Goal: Contribute content: Contribute content

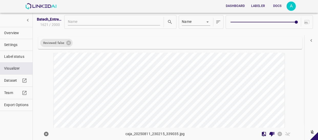
click at [18, 31] on span "Overview" at bounding box center [16, 32] width 24 height 5
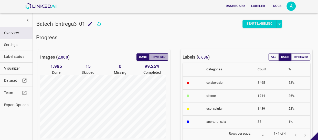
click at [159, 56] on button "Reviewed" at bounding box center [158, 56] width 19 height 7
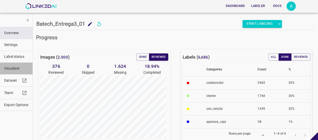
click at [22, 68] on span "Visualizer" at bounding box center [16, 68] width 24 height 5
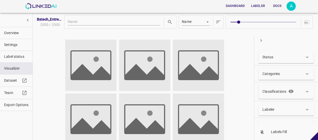
click at [273, 58] on p "Status" at bounding box center [268, 56] width 11 height 5
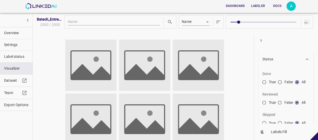
click at [278, 101] on input "False" at bounding box center [280, 103] width 9 height 9
radio input "true"
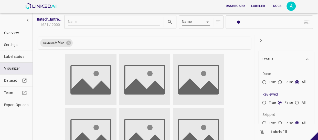
click at [260, 38] on icon "button" at bounding box center [261, 40] width 5 height 5
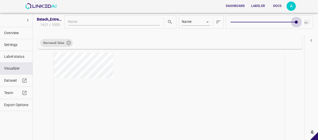
type input "9"
drag, startPoint x: 238, startPoint y: 21, endPoint x: 302, endPoint y: 22, distance: 64.1
click at [302, 22] on div at bounding box center [269, 21] width 87 height 13
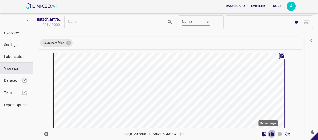
click at [270, 134] on icon "Review Image" at bounding box center [272, 133] width 5 height 5
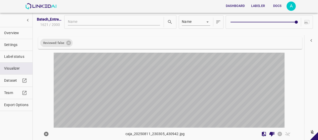
scroll to position [139, 0]
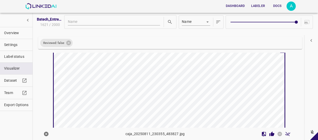
click at [270, 134] on icon "Review Image" at bounding box center [272, 133] width 5 height 5
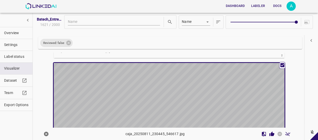
scroll to position [255, 0]
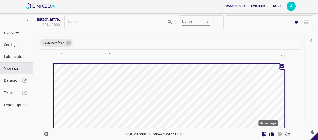
click at [270, 133] on icon "Review Image" at bounding box center [272, 133] width 5 height 5
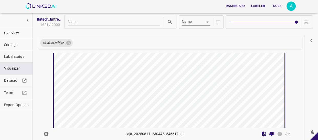
scroll to position [325, 0]
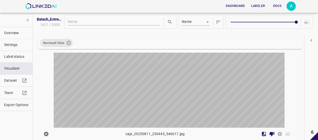
click at [199, 84] on div "button" at bounding box center [131, 92] width 154 height 116
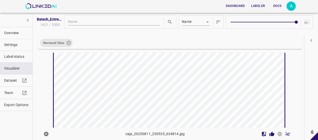
scroll to position [417, 0]
click at [270, 134] on icon "Review Image" at bounding box center [272, 133] width 5 height 5
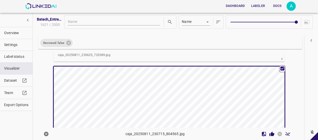
scroll to position [649, 0]
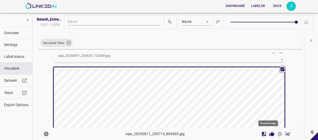
click at [270, 133] on icon "Review Image" at bounding box center [272, 133] width 5 height 5
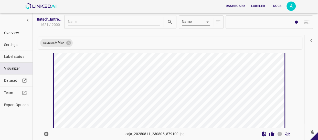
scroll to position [811, 0]
click at [270, 134] on icon "Review Image" at bounding box center [272, 133] width 5 height 5
click at [270, 132] on icon "Review Image" at bounding box center [272, 133] width 5 height 5
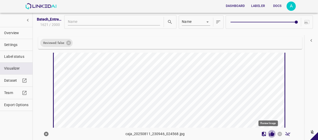
click at [270, 134] on icon "Review Image" at bounding box center [272, 133] width 5 height 5
click at [270, 133] on icon "Review Image" at bounding box center [272, 133] width 5 height 5
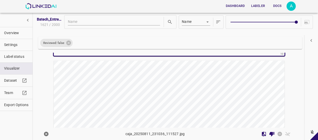
scroll to position [1322, 0]
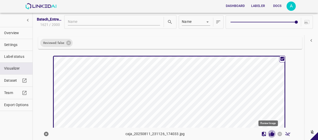
click at [270, 135] on icon "Review Image" at bounding box center [272, 133] width 5 height 5
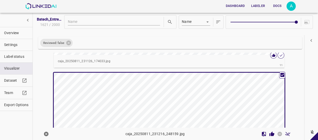
scroll to position [1438, 0]
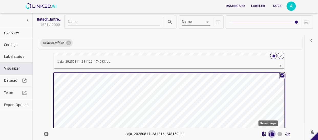
click at [269, 132] on icon "Review Image" at bounding box center [271, 133] width 5 height 5
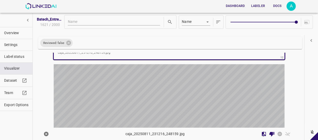
scroll to position [1577, 0]
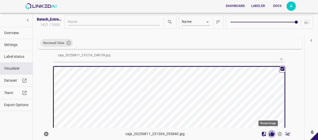
click at [270, 133] on icon "Review Image" at bounding box center [272, 133] width 5 height 5
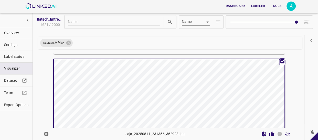
scroll to position [1716, 0]
click at [270, 133] on icon "Review Image" at bounding box center [272, 133] width 5 height 5
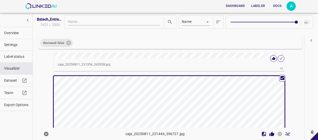
scroll to position [1832, 0]
click at [270, 133] on icon "Review Image" at bounding box center [272, 133] width 5 height 5
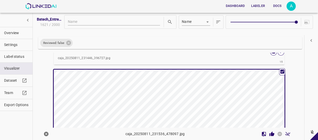
scroll to position [1971, 0]
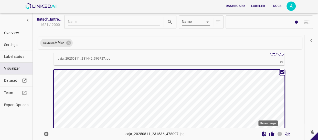
click at [270, 133] on icon "Review Image" at bounding box center [272, 133] width 5 height 5
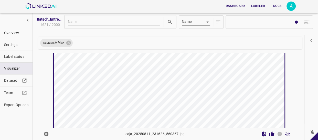
scroll to position [2133, 0]
click at [270, 133] on icon "Review Image" at bounding box center [272, 133] width 5 height 5
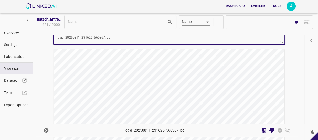
scroll to position [2250, 0]
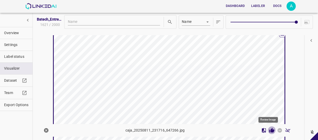
click at [269, 128] on icon "Review Image" at bounding box center [271, 129] width 5 height 5
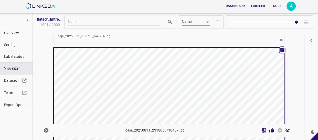
scroll to position [2366, 0]
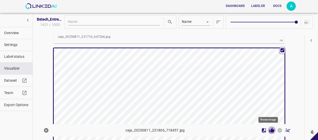
click at [269, 132] on icon "Review Image" at bounding box center [271, 129] width 5 height 5
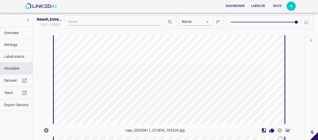
scroll to position [2528, 0]
click at [270, 130] on icon "Review Image" at bounding box center [272, 130] width 5 height 5
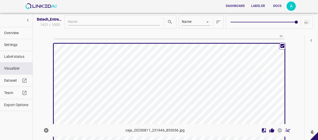
scroll to position [2621, 0]
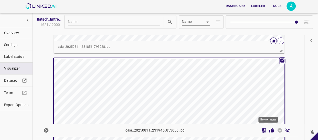
click at [270, 132] on icon "Review Image" at bounding box center [272, 130] width 5 height 5
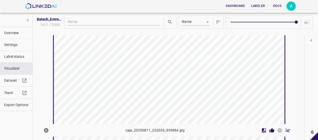
scroll to position [2783, 0]
click at [270, 130] on icon "Review Image" at bounding box center [272, 130] width 5 height 5
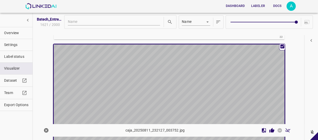
scroll to position [2899, 0]
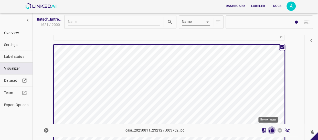
click at [270, 128] on icon "Review Image" at bounding box center [272, 130] width 5 height 5
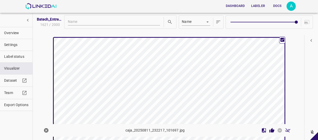
scroll to position [3038, 0]
click at [270, 131] on icon "Review Image" at bounding box center [272, 130] width 5 height 5
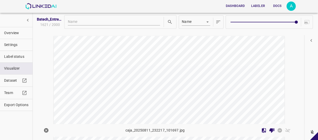
scroll to position [3178, 0]
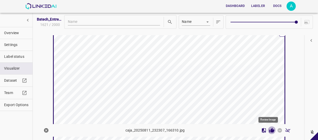
click at [269, 127] on icon "Review Image" at bounding box center [271, 129] width 5 height 5
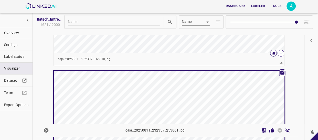
scroll to position [3271, 0]
click at [270, 131] on icon "Review Image" at bounding box center [272, 130] width 5 height 5
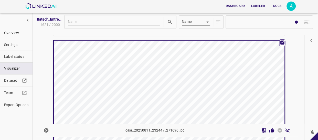
scroll to position [3433, 0]
click at [270, 130] on icon "Review Image" at bounding box center [272, 130] width 5 height 5
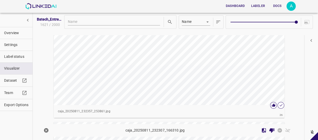
scroll to position [3364, 0]
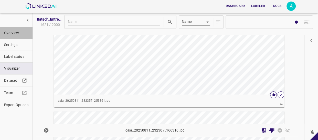
click at [17, 33] on span "Overview" at bounding box center [16, 32] width 24 height 5
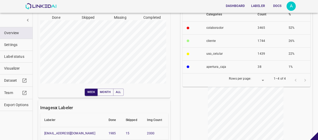
scroll to position [0, 0]
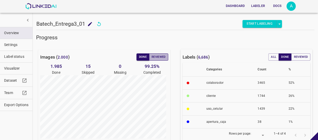
click at [154, 57] on button "Reviewed" at bounding box center [158, 56] width 19 height 7
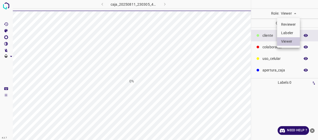
click at [286, 32] on li "Labeler" at bounding box center [288, 33] width 23 height 8
type input "labeler"
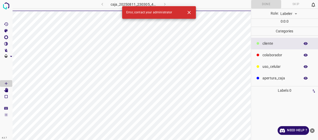
drag, startPoint x: 313, startPoint y: 130, endPoint x: 277, endPoint y: 119, distance: 37.5
click at [313, 130] on icon "close-help" at bounding box center [312, 130] width 5 height 5
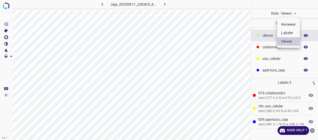
click at [286, 14] on body "4.3.7 caja_20250811_230305_430942.jpg Role: Viewer viewer Categories ​​cliente …" at bounding box center [159, 70] width 318 height 140
click at [288, 32] on li "Labeler" at bounding box center [288, 33] width 23 height 8
type input "labeler"
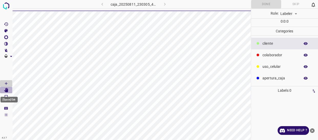
click at [7, 91] on icon "[Space] Edit" at bounding box center [6, 90] width 4 height 5
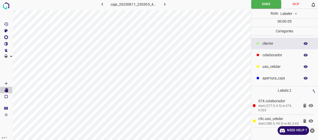
click at [312, 130] on icon "close-help" at bounding box center [312, 130] width 5 height 5
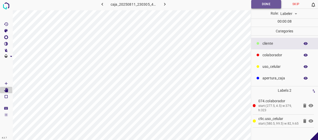
click at [267, 1] on button "Done" at bounding box center [266, 4] width 30 height 8
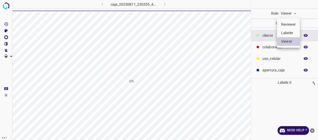
click at [290, 14] on body "4.3.7 caja_20250811_230355_483827.jpg 0% Role: Viewer viewer Categories ​​clien…" at bounding box center [159, 70] width 318 height 140
click at [288, 31] on li "Labeler" at bounding box center [288, 33] width 23 height 8
type input "labeler"
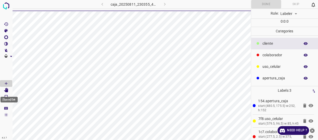
click at [7, 90] on icon "[Space] Edit" at bounding box center [6, 90] width 4 height 5
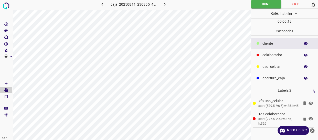
click at [313, 130] on icon "close-help" at bounding box center [312, 130] width 5 height 5
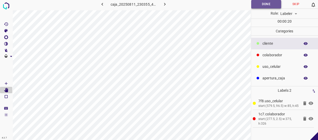
click at [259, 7] on button "Done" at bounding box center [266, 4] width 30 height 8
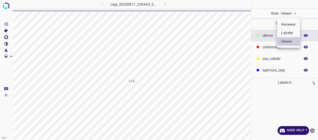
click at [290, 30] on li "Labeler" at bounding box center [288, 33] width 23 height 8
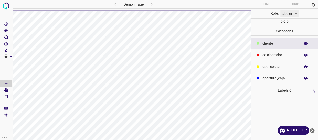
type input "labeler"
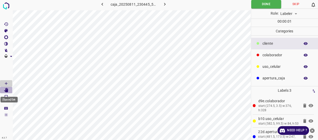
click at [6, 90] on icon "[Space] Edit" at bounding box center [6, 90] width 4 height 5
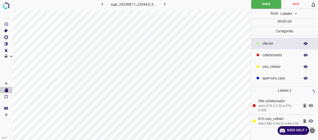
click at [313, 129] on icon "close-help" at bounding box center [312, 130] width 5 height 5
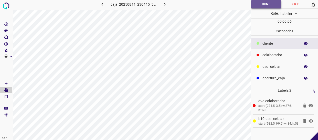
click at [270, 3] on button "Done" at bounding box center [266, 4] width 30 height 8
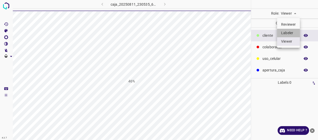
click at [292, 34] on li "Labeler" at bounding box center [288, 33] width 23 height 8
type input "labeler"
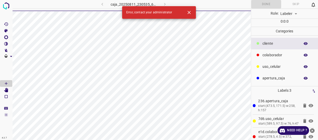
click at [313, 130] on icon "close-help" at bounding box center [312, 130] width 5 height 5
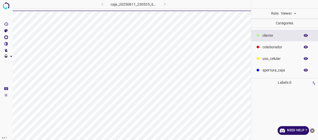
click at [312, 130] on icon "close-help" at bounding box center [312, 130] width 5 height 5
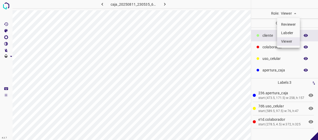
click at [286, 15] on body "4.3.7 caja_20250811_230535_634814.jpg Role: Viewer viewer Categories ​​cliente …" at bounding box center [159, 70] width 318 height 140
click at [288, 32] on li "Labeler" at bounding box center [288, 33] width 23 height 8
type input "labeler"
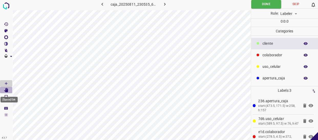
click at [7, 88] on icon "[Space] Edit" at bounding box center [6, 90] width 5 height 5
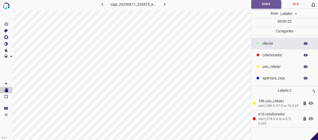
click at [267, 4] on button "Done" at bounding box center [266, 4] width 30 height 8
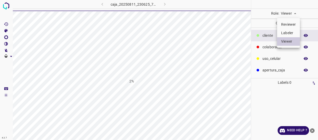
click at [294, 13] on body "4.3.7 caja_20250811_230625_720389.jpg 2% Role: Viewer viewer Categories ​​clien…" at bounding box center [159, 70] width 318 height 140
click at [290, 33] on li "Labeler" at bounding box center [288, 33] width 23 height 8
type input "labeler"
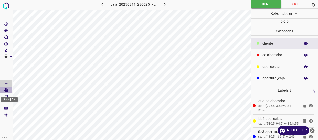
click at [8, 90] on icon "[Space] Edit" at bounding box center [6, 90] width 4 height 5
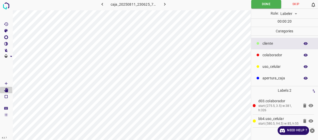
click at [311, 130] on icon "close-help" at bounding box center [312, 130] width 5 height 5
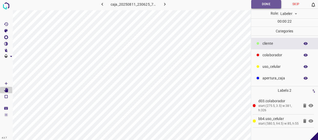
click at [259, 3] on button "Done" at bounding box center [266, 4] width 30 height 8
click at [272, 3] on button "Done" at bounding box center [266, 4] width 30 height 8
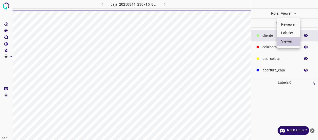
click at [293, 14] on body "4.3.7 caja_20250811_230715_804565.jpg Role: Viewer viewer Categories ​​cliente …" at bounding box center [159, 70] width 318 height 140
click at [291, 34] on li "Labeler" at bounding box center [288, 33] width 23 height 8
type input "labeler"
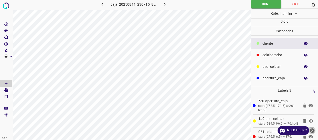
click at [311, 131] on icon "close-help" at bounding box center [312, 130] width 5 height 5
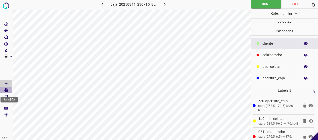
click at [9, 90] on Edit"] "[Space] Edit" at bounding box center [6, 90] width 12 height 7
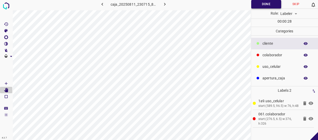
click at [270, 6] on button "Done" at bounding box center [266, 4] width 30 height 8
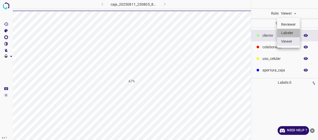
click at [290, 33] on li "Labeler" at bounding box center [288, 33] width 23 height 8
type input "labeler"
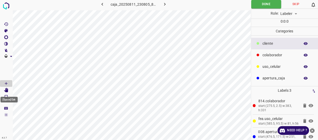
click at [6, 88] on icon "[Space] Edit" at bounding box center [6, 90] width 4 height 5
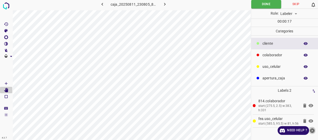
click at [312, 130] on icon "close-help" at bounding box center [312, 130] width 5 height 5
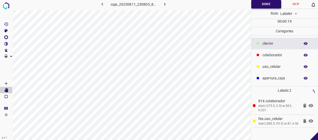
click at [269, 5] on button "Done" at bounding box center [266, 4] width 30 height 8
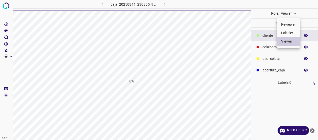
click at [281, 33] on li "Labeler" at bounding box center [288, 33] width 23 height 8
type input "labeler"
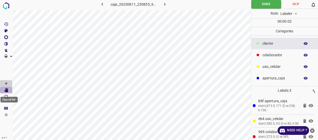
drag, startPoint x: 3, startPoint y: 90, endPoint x: 7, endPoint y: 90, distance: 3.3
click at [4, 90] on Edit"] "[Space] Edit" at bounding box center [6, 90] width 12 height 7
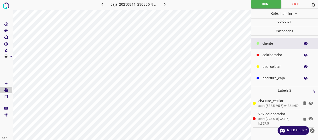
click at [312, 130] on icon "close-help" at bounding box center [312, 130] width 5 height 5
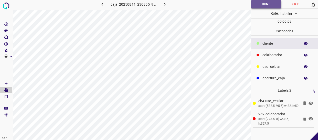
click at [256, 4] on button "Done" at bounding box center [266, 4] width 30 height 8
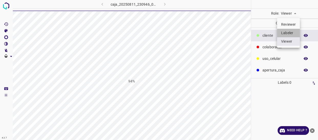
click at [287, 32] on li "Labeler" at bounding box center [288, 33] width 23 height 8
type input "labeler"
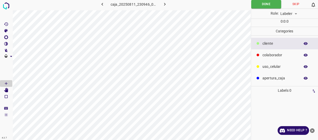
click at [311, 129] on icon "close-help" at bounding box center [312, 130] width 5 height 5
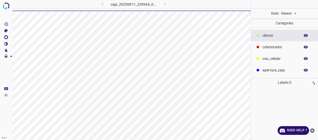
click at [291, 15] on body "4.3.7 caja_20250811_230946_024568.jpg Role: Viewer viewer Categories ​​cliente …" at bounding box center [159, 70] width 318 height 140
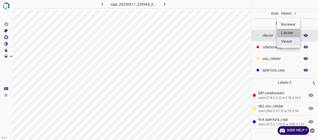
click at [289, 34] on li "Labeler" at bounding box center [288, 33] width 23 height 8
type input "labeler"
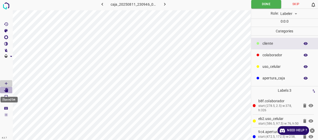
click at [6, 88] on icon "[Space] Edit" at bounding box center [6, 90] width 4 height 5
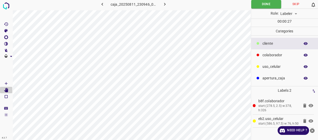
click at [312, 130] on icon "close-help" at bounding box center [312, 130] width 5 height 5
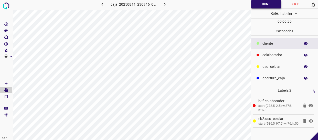
click at [268, 5] on button "Done" at bounding box center [266, 4] width 30 height 8
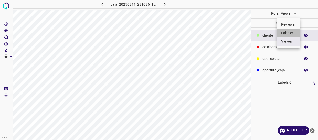
click at [287, 32] on li "Labeler" at bounding box center [288, 33] width 23 height 8
type input "labeler"
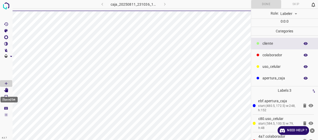
click at [6, 90] on icon "[Space] Edit" at bounding box center [6, 90] width 4 height 5
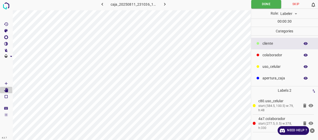
click at [312, 130] on icon "close-help" at bounding box center [312, 130] width 5 height 5
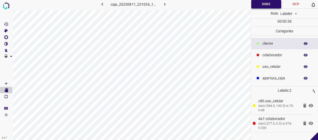
click at [271, 7] on button "Done" at bounding box center [266, 4] width 30 height 8
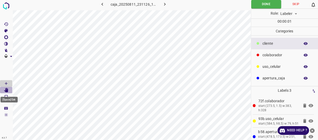
click at [8, 89] on icon "[Space] Edit" at bounding box center [6, 90] width 4 height 5
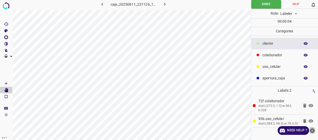
click at [313, 131] on icon "close-help" at bounding box center [312, 130] width 5 height 5
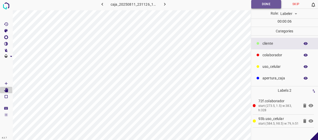
click at [261, 6] on button "Done" at bounding box center [266, 4] width 30 height 8
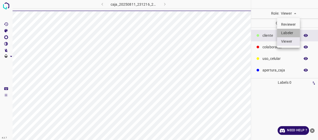
click at [287, 31] on li "Labeler" at bounding box center [288, 33] width 23 height 8
type input "labeler"
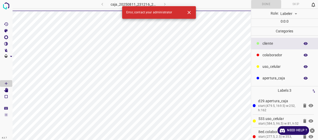
click at [312, 130] on icon "close-help" at bounding box center [312, 130] width 5 height 5
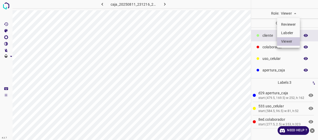
click at [285, 14] on body "4.3.7 caja_20250811_231216_248159.jpg Role: Viewer viewer Categories ​​cliente …" at bounding box center [159, 70] width 318 height 140
click at [287, 35] on li "Labeler" at bounding box center [288, 33] width 23 height 8
type input "labeler"
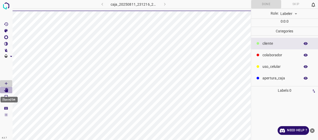
click at [6, 90] on icon "[Space] Edit" at bounding box center [6, 90] width 4 height 5
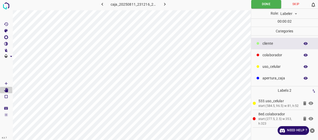
click at [312, 129] on icon "close-help" at bounding box center [312, 130] width 5 height 5
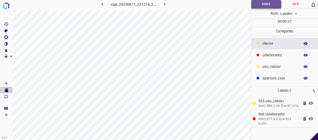
click at [266, 6] on button "Done" at bounding box center [266, 4] width 30 height 8
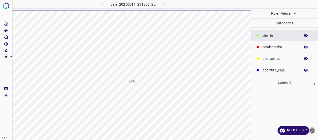
click at [312, 128] on icon "close-help" at bounding box center [312, 130] width 5 height 5
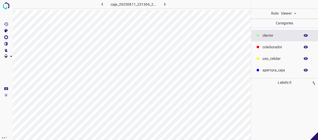
click at [290, 10] on body "4.3.7 caja_20250811_231306_293840.jpg Role: Viewer viewer Categories ​​cliente …" at bounding box center [159, 70] width 318 height 140
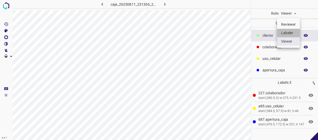
click at [289, 33] on li "Labeler" at bounding box center [288, 33] width 23 height 8
type input "labeler"
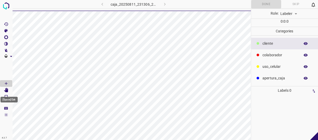
click at [7, 89] on icon "[Space] Edit" at bounding box center [6, 90] width 4 height 5
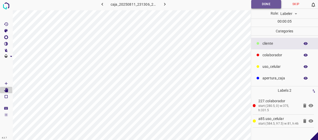
click at [270, 3] on button "Done" at bounding box center [266, 4] width 30 height 8
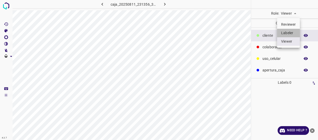
click at [290, 33] on li "Labeler" at bounding box center [288, 33] width 23 height 8
type input "labeler"
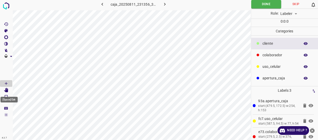
click at [7, 91] on icon "[Space] Edit" at bounding box center [6, 90] width 4 height 5
click at [313, 130] on icon "close-help" at bounding box center [312, 130] width 5 height 5
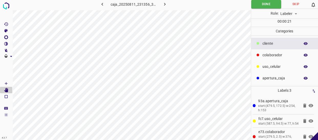
click at [304, 106] on icon at bounding box center [305, 105] width 3 height 4
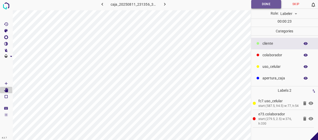
click at [263, 4] on button "Done" at bounding box center [266, 4] width 30 height 8
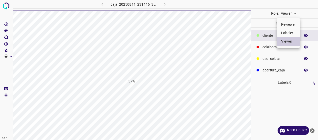
click at [288, 30] on li "Labeler" at bounding box center [288, 33] width 23 height 8
type input "labeler"
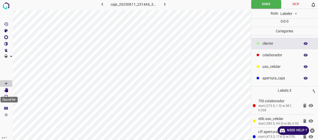
click at [9, 88] on Edit"] "[Space] Edit" at bounding box center [6, 90] width 12 height 7
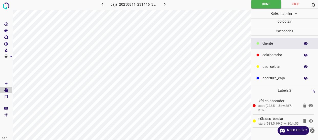
drag, startPoint x: 314, startPoint y: 130, endPoint x: 312, endPoint y: 128, distance: 3.4
click at [314, 130] on icon "close-help" at bounding box center [312, 130] width 5 height 5
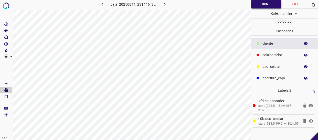
click at [272, 5] on button "Done" at bounding box center [266, 4] width 30 height 8
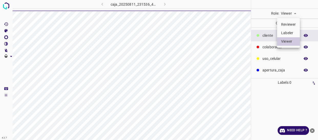
click at [289, 31] on li "Labeler" at bounding box center [288, 33] width 23 height 8
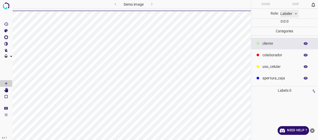
type input "labeler"
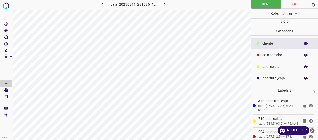
click at [312, 130] on icon "close-help" at bounding box center [312, 130] width 5 height 5
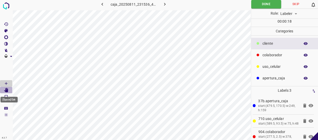
click at [8, 89] on icon "[Space] Edit" at bounding box center [6, 90] width 5 height 5
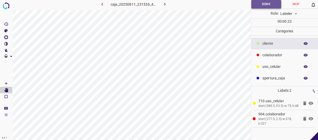
click at [269, 7] on button "Done" at bounding box center [266, 4] width 30 height 8
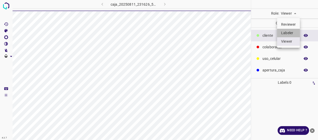
click at [291, 33] on li "Labeler" at bounding box center [288, 33] width 23 height 8
type input "labeler"
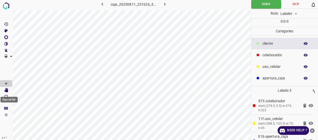
click at [9, 90] on Edit"] "[Space] Edit" at bounding box center [6, 90] width 12 height 7
click at [313, 130] on icon "close-help" at bounding box center [312, 130] width 5 height 5
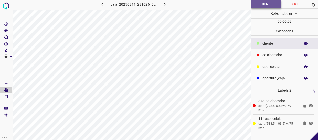
click at [264, 4] on button "Done" at bounding box center [266, 4] width 30 height 8
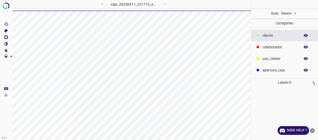
click at [313, 130] on icon "close-help" at bounding box center [312, 130] width 5 height 5
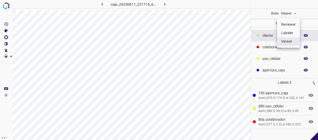
click at [294, 14] on body "4.3.7 caja_20250811_231716_647266.jpg Role: Viewer viewer Categories ​​cliente …" at bounding box center [159, 70] width 318 height 140
click at [288, 32] on li "Labeler" at bounding box center [288, 33] width 23 height 8
type input "labeler"
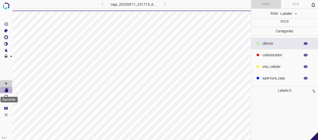
click at [6, 90] on icon "[Space] Edit" at bounding box center [6, 90] width 4 height 5
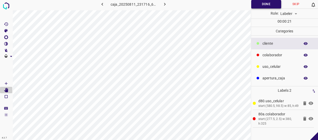
click at [263, 3] on button "Done" at bounding box center [266, 4] width 30 height 8
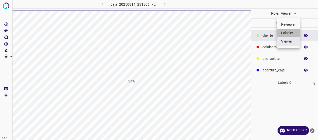
click at [291, 34] on li "Labeler" at bounding box center [288, 33] width 23 height 8
type input "labeler"
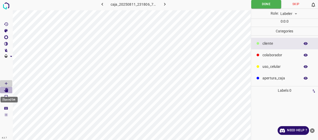
click at [9, 90] on Edit"] "[Space] Edit" at bounding box center [6, 90] width 12 height 7
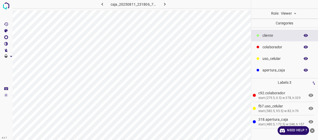
click at [291, 14] on body "4.3.7 caja_20250811_231806_718457.jpg Role: Viewer viewer Categories ​​cliente …" at bounding box center [159, 70] width 318 height 140
click at [290, 31] on li "Labeler" at bounding box center [288, 33] width 23 height 8
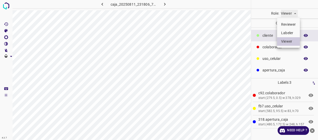
type input "labeler"
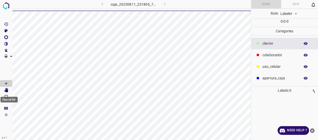
click at [6, 90] on icon "[Space] Edit" at bounding box center [6, 90] width 4 height 5
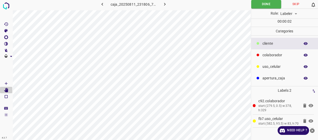
click at [313, 130] on icon "close-help" at bounding box center [312, 130] width 5 height 5
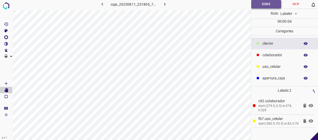
click at [266, 5] on button "Done" at bounding box center [266, 4] width 30 height 8
click at [264, 1] on button "Done" at bounding box center [266, 4] width 30 height 8
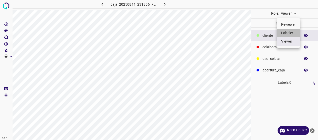
click at [285, 31] on li "Labeler" at bounding box center [288, 33] width 23 height 8
type input "labeler"
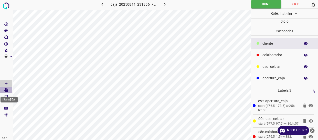
click at [8, 89] on icon "[Space] Edit" at bounding box center [6, 90] width 4 height 5
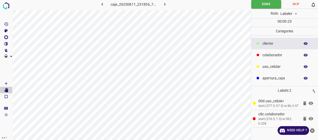
click at [313, 131] on icon "close-help" at bounding box center [312, 130] width 5 height 5
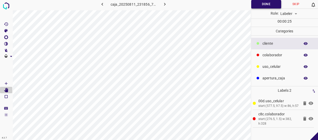
click at [269, 5] on button "Done" at bounding box center [266, 4] width 30 height 8
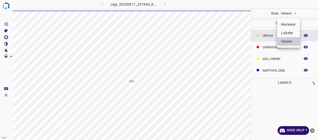
drag, startPoint x: 0, startPoint y: 0, endPoint x: 290, endPoint y: 31, distance: 291.8
click at [290, 30] on li "Labeler" at bounding box center [288, 33] width 23 height 8
type input "labeler"
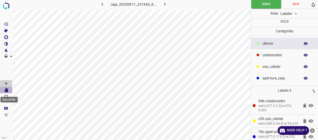
click at [9, 90] on Edit"] "[Space] Edit" at bounding box center [6, 90] width 12 height 7
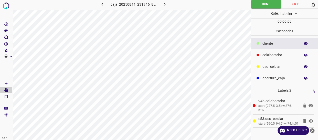
click at [313, 129] on icon "close-help" at bounding box center [312, 130] width 5 height 5
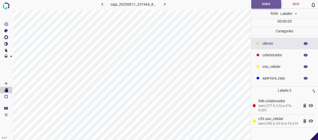
click at [271, 7] on button "Done" at bounding box center [266, 4] width 30 height 8
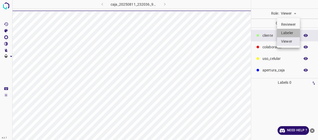
click at [288, 33] on li "Labeler" at bounding box center [288, 33] width 23 height 8
type input "labeler"
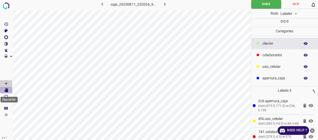
click at [7, 90] on icon "[Space] Edit" at bounding box center [6, 90] width 4 height 5
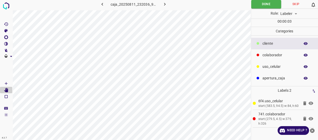
click at [310, 129] on icon "close-help" at bounding box center [312, 130] width 5 height 5
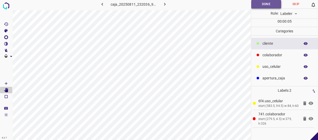
click at [258, 3] on button "Done" at bounding box center [266, 4] width 30 height 8
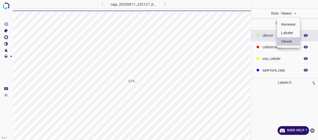
click at [291, 32] on li "Labeler" at bounding box center [288, 33] width 23 height 8
type input "labeler"
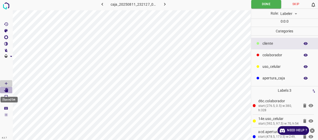
click at [7, 89] on icon "[Space] Edit" at bounding box center [6, 90] width 5 height 5
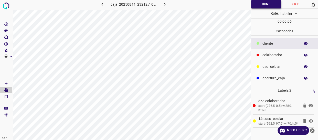
click at [270, 6] on button "Done" at bounding box center [266, 4] width 30 height 8
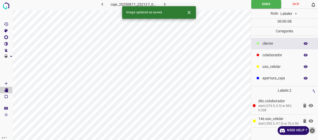
click at [313, 130] on icon "close-help" at bounding box center [312, 130] width 5 height 5
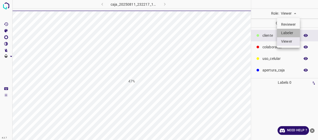
click at [293, 31] on li "Labeler" at bounding box center [288, 33] width 23 height 8
type input "labeler"
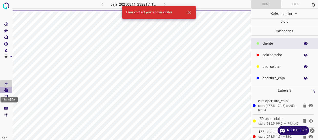
click at [7, 91] on icon "[Space] Edit" at bounding box center [6, 90] width 4 height 5
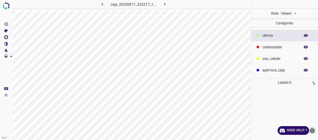
click at [314, 129] on icon "close-help" at bounding box center [312, 130] width 5 height 5
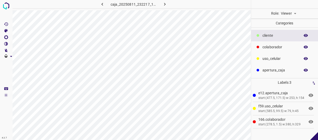
click at [298, 13] on body "4.3.7 caja_20250811_232217_101697.jpg Role: Viewer viewer Categories ​​cliente …" at bounding box center [159, 70] width 318 height 140
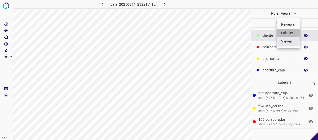
click at [291, 32] on li "Labeler" at bounding box center [288, 33] width 23 height 8
type input "labeler"
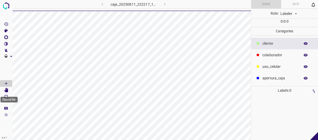
click at [6, 91] on icon "[Space] Edit" at bounding box center [6, 90] width 4 height 5
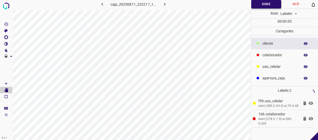
click at [269, 6] on button "Done" at bounding box center [266, 4] width 30 height 8
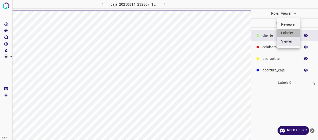
click at [291, 32] on li "Labeler" at bounding box center [288, 33] width 23 height 8
type input "labeler"
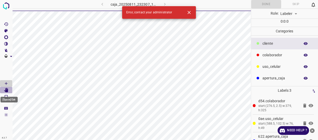
click at [7, 90] on icon "[Space] Edit" at bounding box center [6, 90] width 4 height 5
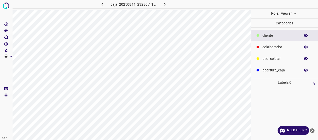
click at [290, 13] on body "4.3.7 caja_20250811_232307_166310.jpg Role: Viewer viewer Categories ​​cliente …" at bounding box center [159, 70] width 318 height 140
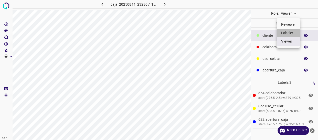
click at [289, 34] on li "Labeler" at bounding box center [288, 33] width 23 height 8
type input "labeler"
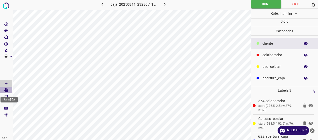
click at [7, 89] on icon "[Space] Edit" at bounding box center [6, 90] width 4 height 5
click at [314, 129] on icon "close-help" at bounding box center [312, 130] width 5 height 5
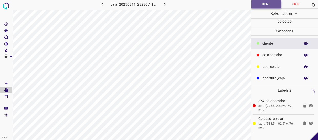
click at [269, 5] on button "Done" at bounding box center [266, 4] width 30 height 8
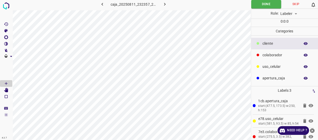
click at [313, 130] on icon "close-help" at bounding box center [312, 130] width 5 height 5
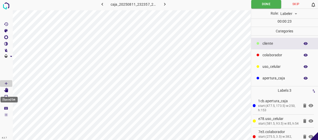
click at [5, 88] on icon "[Space] Edit" at bounding box center [6, 90] width 4 height 5
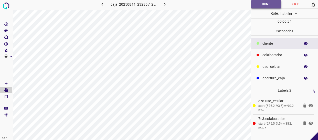
click at [270, 1] on button "Done" at bounding box center [266, 4] width 30 height 8
click at [261, 3] on button "Done" at bounding box center [266, 4] width 30 height 8
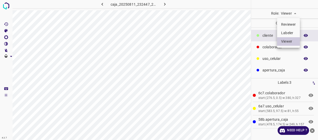
click at [296, 13] on body "4.3.7 caja_20250811_232447_271690.jpg Role: Viewer viewer Categories ​​cliente …" at bounding box center [159, 70] width 318 height 140
click at [288, 36] on li "Labeler" at bounding box center [288, 33] width 23 height 8
type input "labeler"
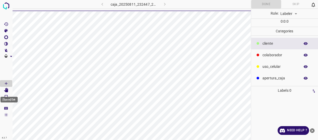
click at [6, 90] on icon "[Space] Edit" at bounding box center [6, 90] width 4 height 5
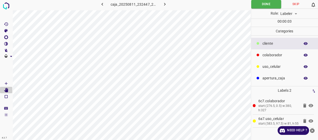
click at [312, 132] on icon "close-help" at bounding box center [312, 130] width 5 height 5
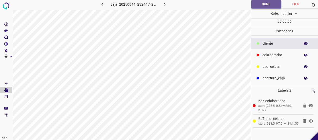
click at [263, 5] on button "Done" at bounding box center [266, 4] width 30 height 8
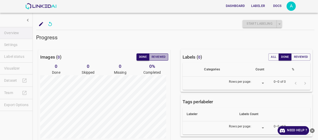
click at [156, 58] on button "Reviewed" at bounding box center [158, 56] width 19 height 7
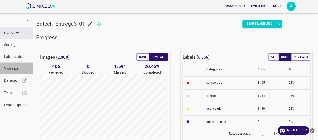
click at [22, 68] on span "Visualizer" at bounding box center [16, 68] width 24 height 5
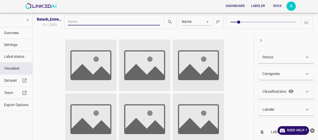
click at [274, 51] on div "Status" at bounding box center [287, 57] width 56 height 12
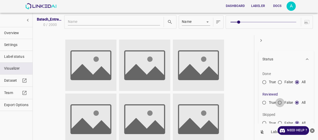
click at [279, 102] on input "False" at bounding box center [280, 103] width 9 height 9
radio input "true"
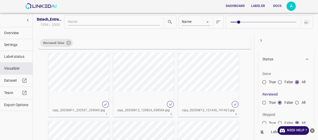
click at [12, 29] on button "Overview" at bounding box center [16, 33] width 33 height 12
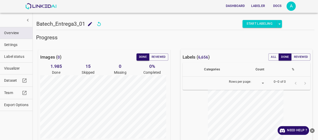
type input "8"
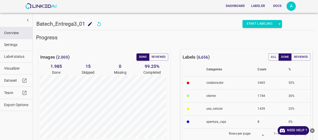
click at [16, 68] on span "Visualizer" at bounding box center [16, 68] width 24 height 5
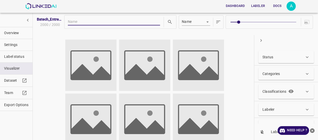
click at [270, 59] on p "Status" at bounding box center [268, 56] width 11 height 5
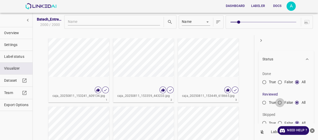
click at [279, 100] on input "False" at bounding box center [280, 103] width 9 height 9
radio input "true"
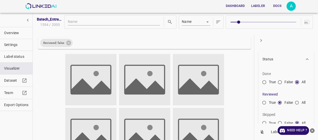
click at [313, 130] on icon "close-help" at bounding box center [312, 130] width 5 height 5
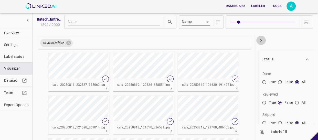
click at [263, 39] on icon "button" at bounding box center [261, 40] width 5 height 5
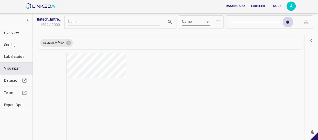
type input "9"
drag, startPoint x: 235, startPoint y: 23, endPoint x: 300, endPoint y: 23, distance: 64.6
click at [300, 23] on div at bounding box center [269, 21] width 87 height 13
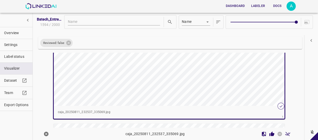
scroll to position [47, 0]
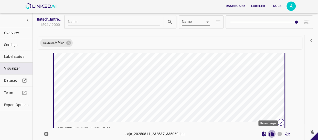
click at [270, 133] on icon "Review Image" at bounding box center [272, 133] width 5 height 5
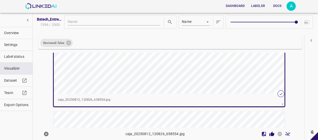
scroll to position [210, 0]
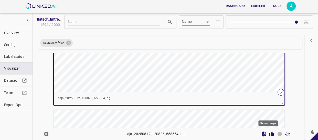
click at [270, 131] on icon "Review Image" at bounding box center [271, 133] width 5 height 5
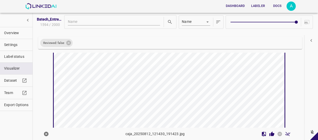
scroll to position [279, 0]
click at [270, 133] on icon "Review Image" at bounding box center [272, 133] width 5 height 5
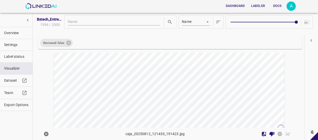
scroll to position [395, 0]
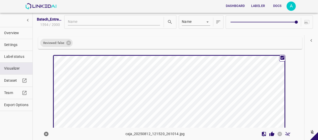
click at [269, 132] on icon "Review Image" at bounding box center [271, 133] width 5 height 5
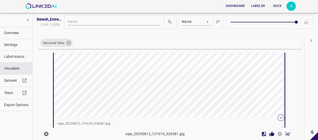
scroll to position [558, 0]
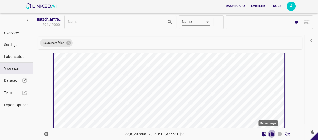
click at [270, 133] on icon "Review Image" at bounding box center [272, 133] width 5 height 5
click at [269, 131] on icon "Review Image" at bounding box center [271, 133] width 5 height 5
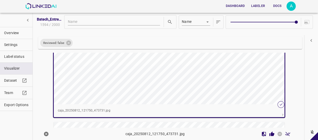
scroll to position [859, 0]
click at [270, 133] on icon "Review Image" at bounding box center [272, 133] width 5 height 5
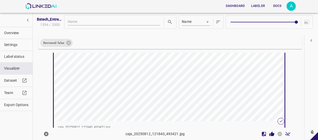
scroll to position [975, 0]
click at [270, 133] on icon "Review Image" at bounding box center [272, 133] width 5 height 5
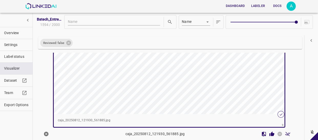
scroll to position [1114, 0]
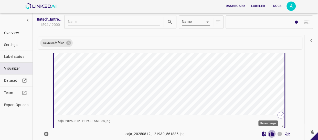
click at [269, 134] on icon "Review Image" at bounding box center [271, 133] width 5 height 5
click at [269, 132] on icon "Review Image" at bounding box center [271, 133] width 5 height 5
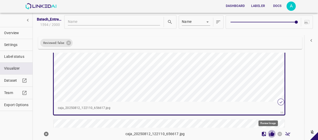
click at [270, 132] on icon "Review Image" at bounding box center [272, 133] width 5 height 5
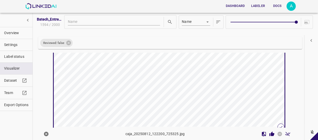
scroll to position [1508, 0]
click at [270, 133] on icon "Review Image" at bounding box center [272, 133] width 5 height 5
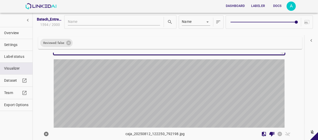
scroll to position [1717, 0]
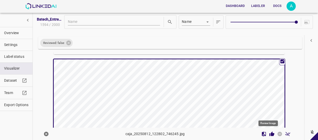
click at [270, 133] on icon "Review Image" at bounding box center [272, 133] width 5 height 5
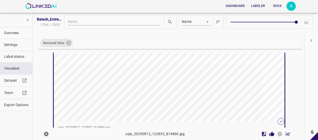
scroll to position [1902, 0]
click at [270, 133] on icon "Review Image" at bounding box center [272, 133] width 5 height 5
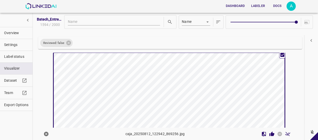
scroll to position [1995, 0]
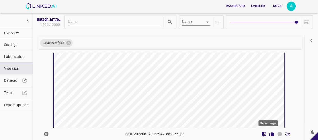
click at [270, 133] on icon "Review Image" at bounding box center [272, 133] width 5 height 5
click at [269, 133] on icon "Review Image" at bounding box center [271, 133] width 5 height 5
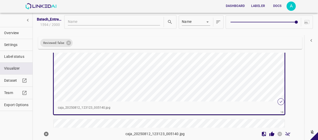
scroll to position [2320, 0]
click at [270, 132] on icon "Review Image" at bounding box center [272, 133] width 5 height 5
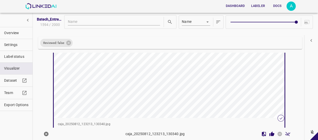
scroll to position [2436, 0]
click at [270, 135] on icon "Review Image" at bounding box center [272, 133] width 5 height 5
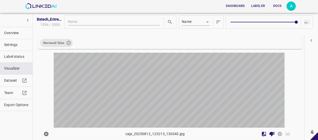
scroll to position [2528, 0]
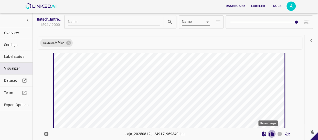
click at [269, 132] on icon "Review Image" at bounding box center [271, 133] width 5 height 5
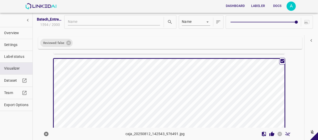
scroll to position [2644, 0]
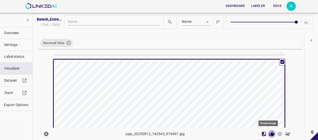
click at [270, 135] on icon "Review Image" at bounding box center [272, 133] width 5 height 5
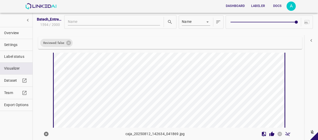
scroll to position [2807, 0]
click at [270, 134] on icon "Review Image" at bounding box center [272, 133] width 5 height 5
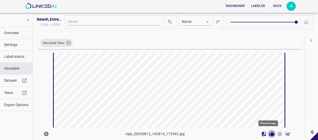
click at [270, 133] on icon "Review Image" at bounding box center [272, 133] width 5 height 5
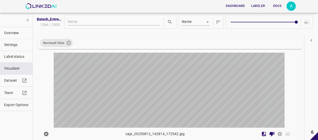
scroll to position [3201, 0]
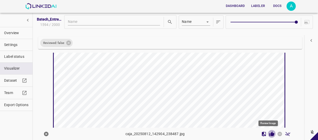
click at [270, 134] on icon "Review Image" at bounding box center [272, 133] width 5 height 5
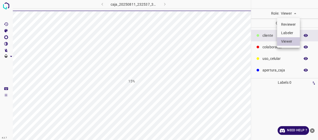
click at [289, 30] on li "Labeler" at bounding box center [288, 33] width 23 height 8
type input "labeler"
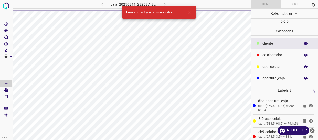
click at [313, 130] on icon "close-help" at bounding box center [312, 130] width 5 height 5
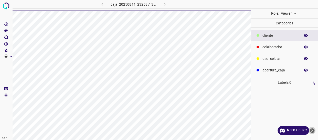
click at [313, 132] on icon "close-help" at bounding box center [312, 130] width 5 height 5
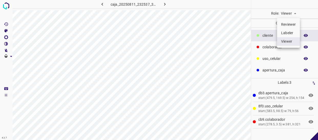
click at [289, 11] on body "4.3.7 caja_20250811_232537_335069.jpg Role: Viewer viewer Categories ​​cliente …" at bounding box center [159, 70] width 318 height 140
click at [288, 36] on li "Labeler" at bounding box center [288, 33] width 23 height 8
type input "labeler"
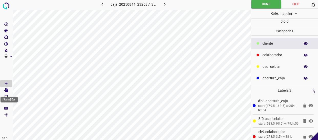
click at [5, 89] on icon "[Space] Edit" at bounding box center [6, 90] width 4 height 5
click at [304, 106] on icon at bounding box center [305, 105] width 3 height 4
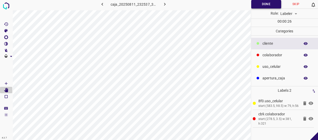
click at [260, 5] on button "Done" at bounding box center [266, 4] width 30 height 8
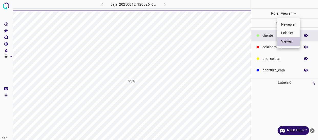
click at [289, 30] on li "Labeler" at bounding box center [288, 33] width 23 height 8
type input "labeler"
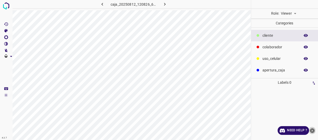
click at [311, 129] on icon "close-help" at bounding box center [312, 130] width 5 height 5
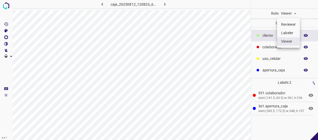
drag, startPoint x: 294, startPoint y: 13, endPoint x: 292, endPoint y: 16, distance: 3.7
click at [294, 13] on body "4.3.7 caja_20250812_120826_658554.jpg Role: Viewer viewer Categories ​​cliente …" at bounding box center [159, 70] width 318 height 140
click at [287, 32] on li "Labeler" at bounding box center [288, 33] width 23 height 8
type input "labeler"
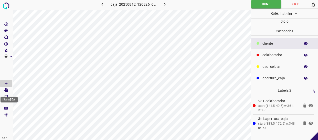
click at [7, 90] on icon "[Space] Edit" at bounding box center [6, 90] width 4 height 5
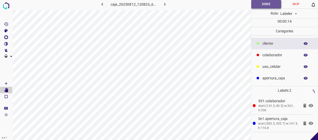
click at [270, 7] on button "Done" at bounding box center [266, 4] width 30 height 8
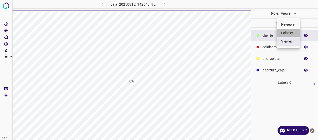
click at [288, 31] on li "Labeler" at bounding box center [288, 33] width 23 height 8
type input "labeler"
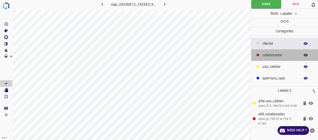
click at [278, 56] on p "colaborador" at bounding box center [280, 54] width 35 height 5
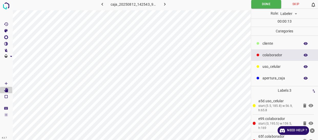
click at [314, 130] on icon "close-help" at bounding box center [312, 130] width 5 height 5
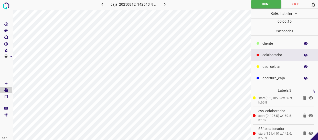
scroll to position [12, 0]
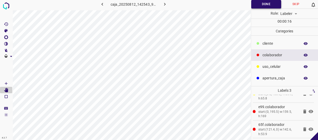
click at [270, 7] on button "Done" at bounding box center [266, 4] width 30 height 8
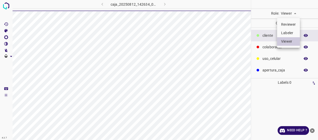
click at [288, 30] on li "Labeler" at bounding box center [288, 33] width 23 height 8
type input "labeler"
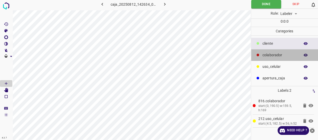
click at [269, 54] on p "colaborador" at bounding box center [280, 54] width 35 height 5
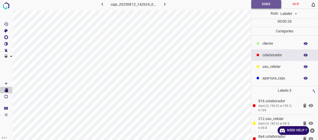
click at [261, 5] on button "Done" at bounding box center [266, 4] width 30 height 8
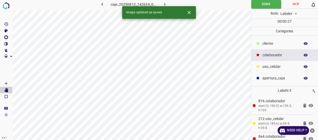
scroll to position [12, 0]
